Goal: Check status

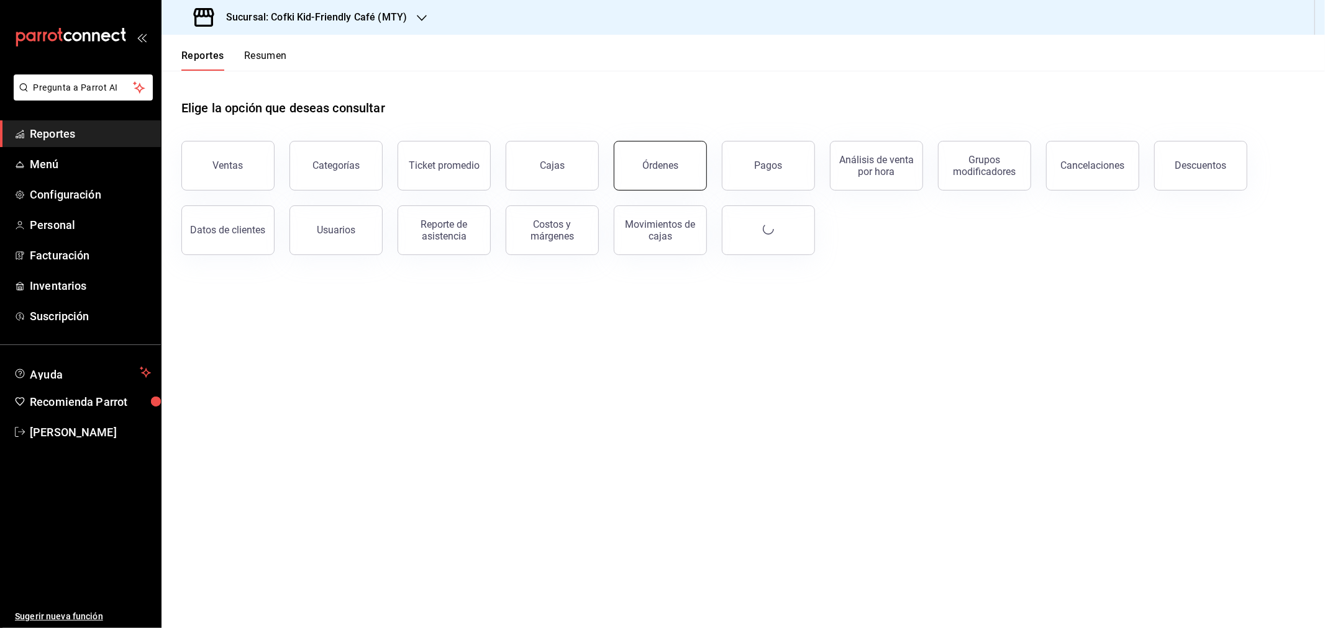
click at [699, 173] on button "Órdenes" at bounding box center [660, 166] width 93 height 50
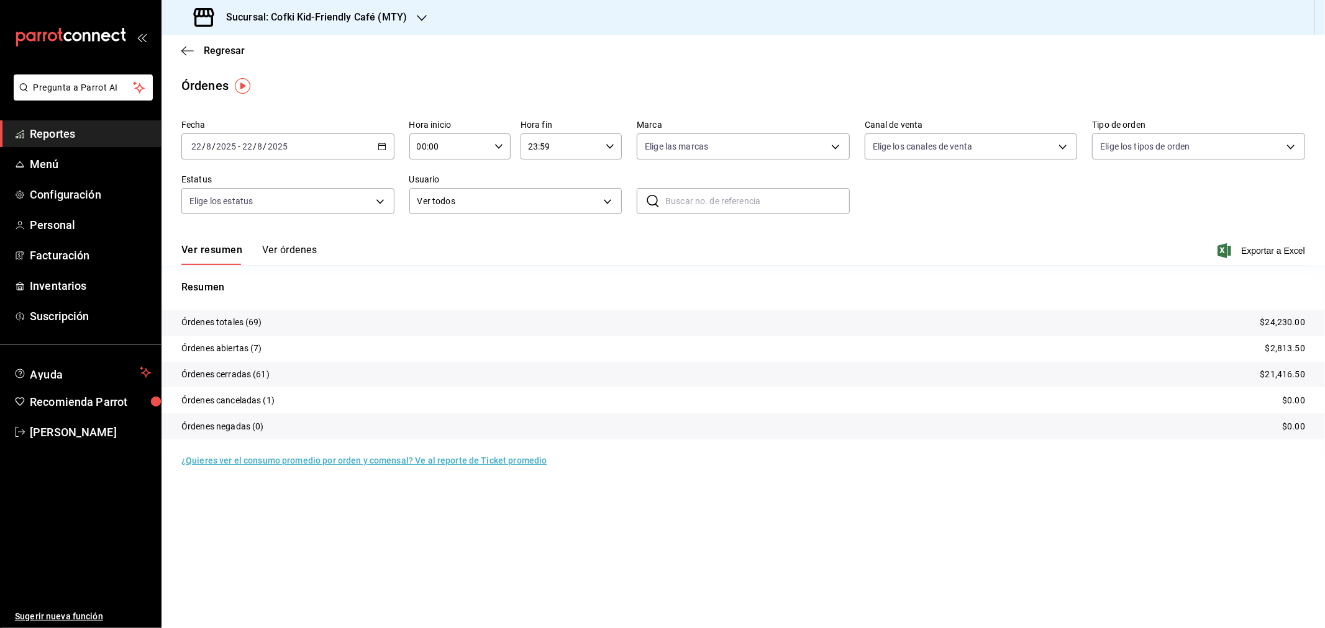
click at [290, 253] on button "Ver órdenes" at bounding box center [289, 254] width 55 height 21
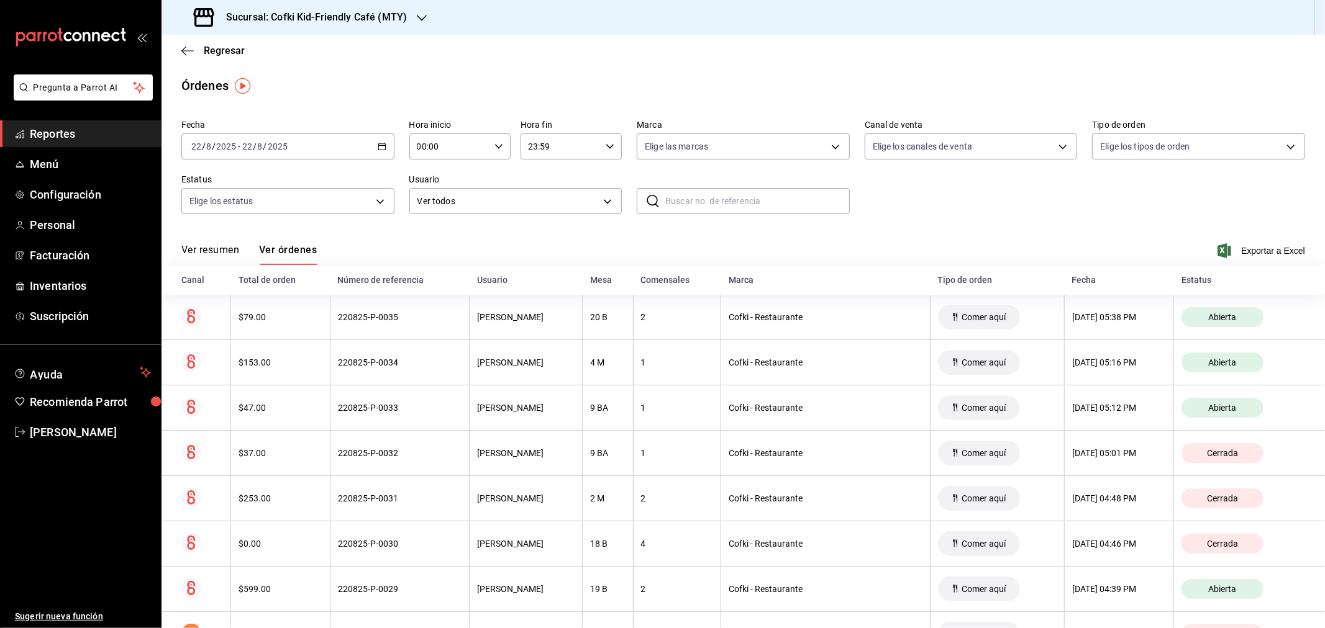
click at [207, 256] on button "Ver resumen" at bounding box center [210, 254] width 58 height 21
